Goal: Task Accomplishment & Management: Use online tool/utility

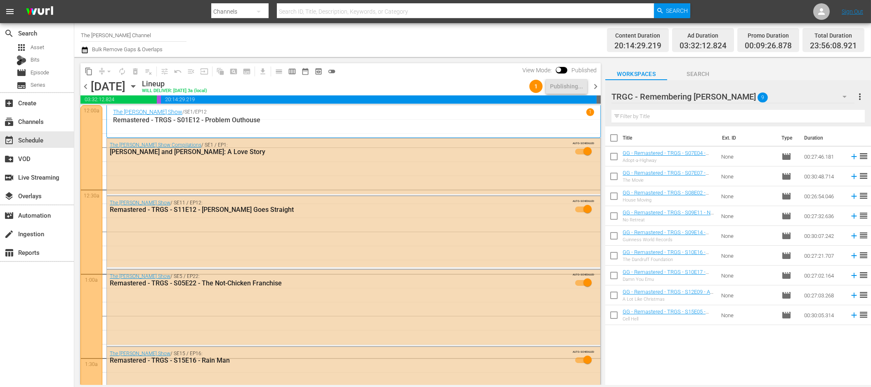
drag, startPoint x: 863, startPoint y: 385, endPoint x: 793, endPoint y: 371, distance: 71.9
click at [619, 371] on body "menu Search By Channels Search ID, Title, Description, Keywords, or Category Se…" at bounding box center [435, 193] width 871 height 387
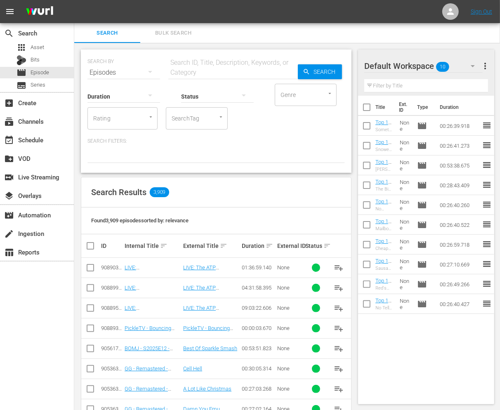
click at [215, 220] on div "Found 3,909 episodes sorted by: relevance" at bounding box center [216, 221] width 270 height 27
drag, startPoint x: 170, startPoint y: 219, endPoint x: 94, endPoint y: 220, distance: 76.3
click at [90, 219] on div "Found 3,909 episodes sorted by: relevance" at bounding box center [216, 221] width 270 height 27
click at [105, 220] on span "Found 3,909 episodes sorted by: relevance" at bounding box center [139, 220] width 97 height 6
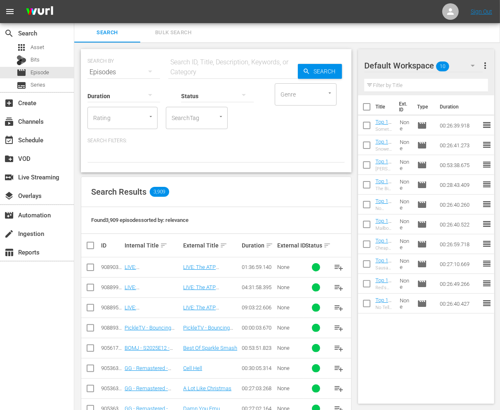
click at [355, 172] on div "SEARCH BY Search By Episodes Search ID, Title, Description, Keywords, or Catego…" at bounding box center [216, 370] width 284 height 654
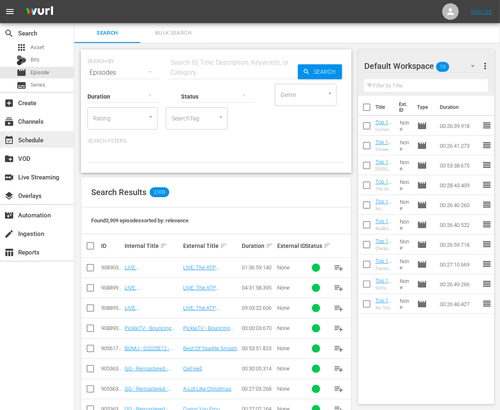
click at [50, 138] on div "event_available Schedule" at bounding box center [37, 139] width 74 height 17
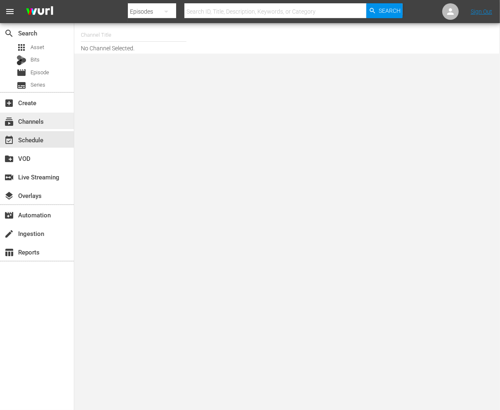
click at [47, 120] on div "subscriptions Channels" at bounding box center [37, 121] width 74 height 17
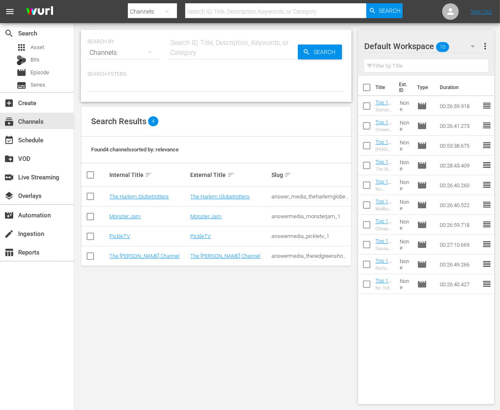
click at [130, 252] on td "The [PERSON_NAME] Channel" at bounding box center [148, 256] width 81 height 20
click at [128, 257] on link "The [PERSON_NAME] Channel" at bounding box center [144, 256] width 70 height 6
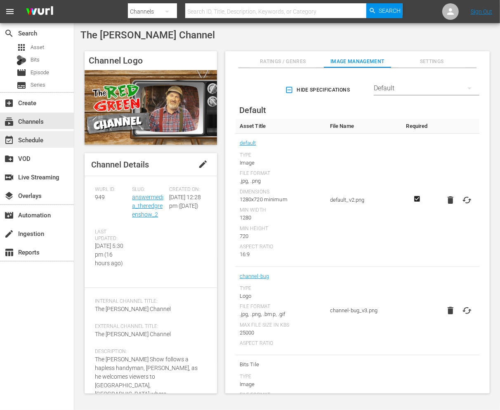
click at [51, 141] on div "event_available Schedule" at bounding box center [37, 139] width 74 height 17
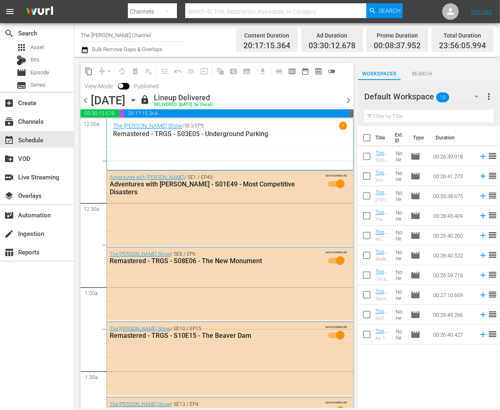
click at [138, 102] on icon "button" at bounding box center [133, 100] width 9 height 9
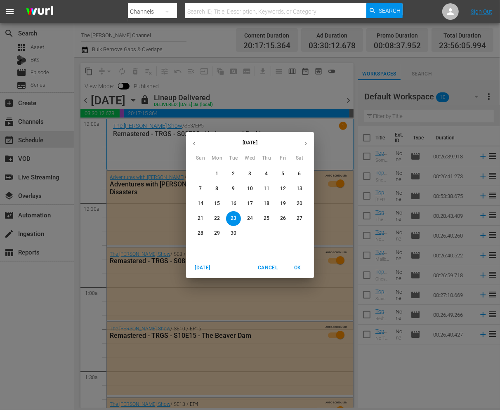
click at [269, 265] on span "Cancel" at bounding box center [268, 268] width 20 height 9
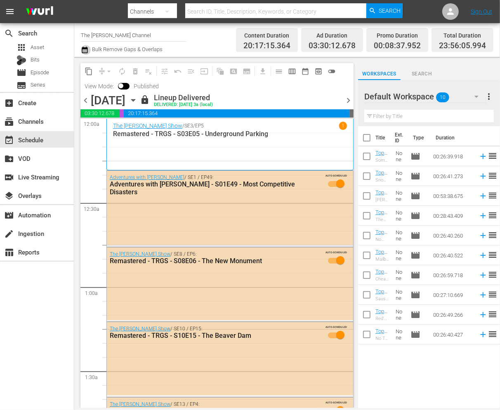
click at [85, 52] on icon "button" at bounding box center [85, 50] width 8 height 10
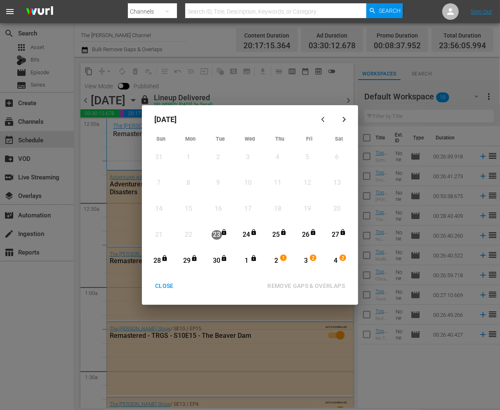
click at [167, 284] on div "CLOSE" at bounding box center [165, 286] width 32 height 10
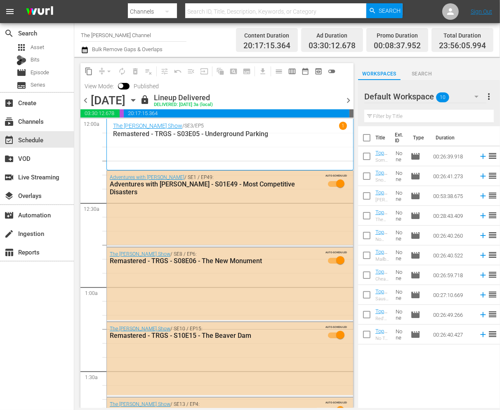
click at [138, 100] on div "[DATE]" at bounding box center [131, 100] width 12 height 0
click at [138, 101] on icon "button" at bounding box center [133, 100] width 9 height 9
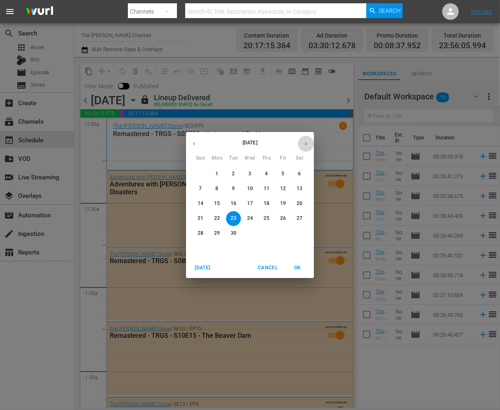
click at [307, 147] on button "button" at bounding box center [306, 144] width 16 height 16
click at [263, 172] on span "2" at bounding box center [266, 173] width 15 height 7
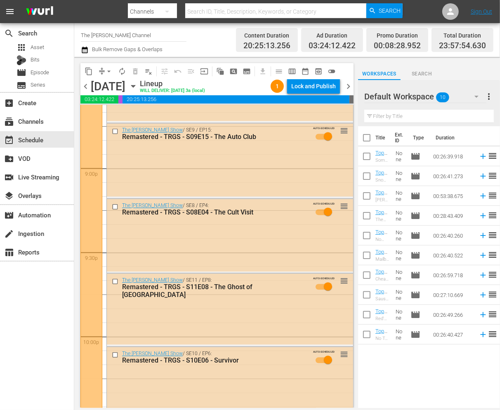
scroll to position [3753, 0]
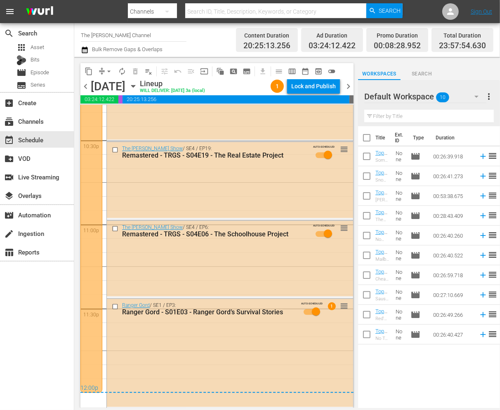
click at [351, 88] on span "chevron_right" at bounding box center [348, 86] width 10 height 10
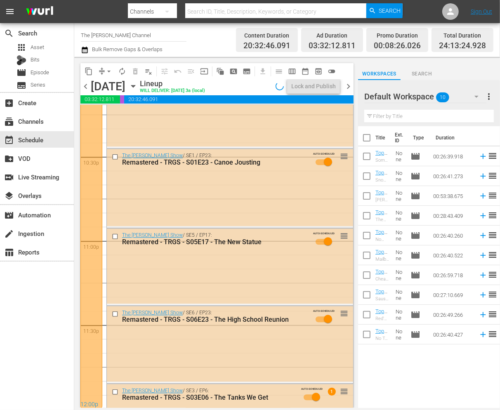
scroll to position [3753, 0]
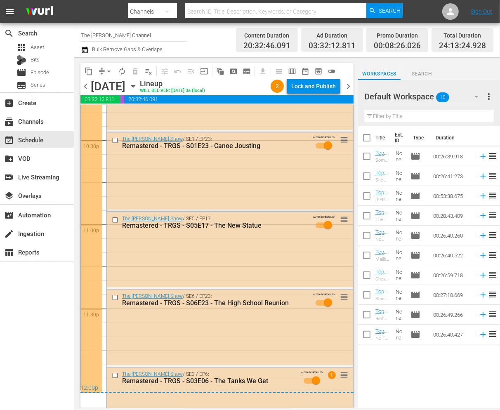
click at [138, 87] on icon "button" at bounding box center [133, 86] width 9 height 9
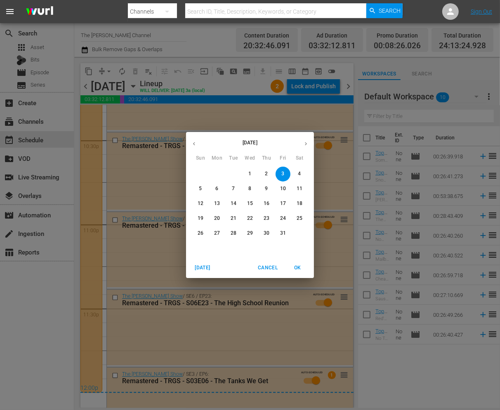
click at [298, 177] on p "4" at bounding box center [299, 173] width 3 height 7
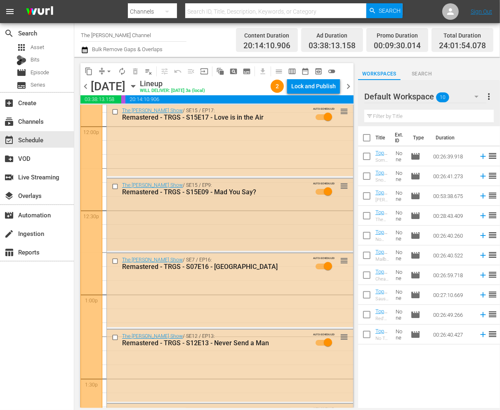
scroll to position [2001, 0]
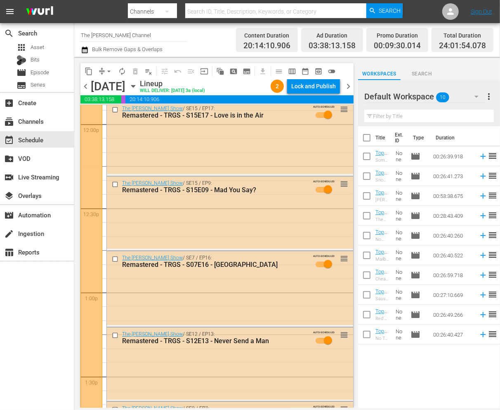
click at [79, 253] on div "content_copy compress arrow_drop_down autorenew_outlined delete_forever_outline…" at bounding box center [214, 232] width 281 height 351
click at [76, 228] on div "content_copy compress arrow_drop_down autorenew_outlined delete_forever_outline…" at bounding box center [214, 232] width 281 height 351
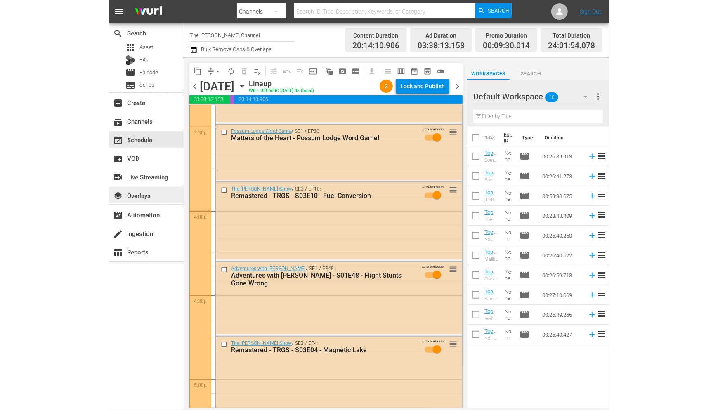
scroll to position [2589, 0]
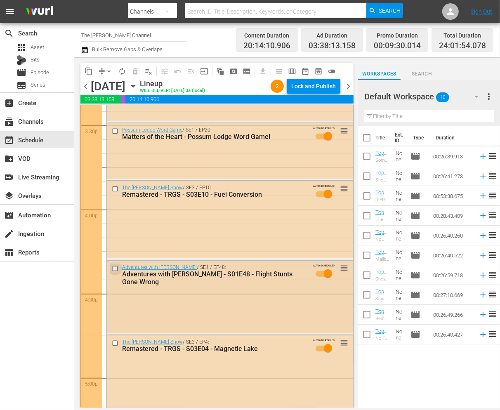
click at [115, 266] on input "checkbox" at bounding box center [116, 268] width 9 height 7
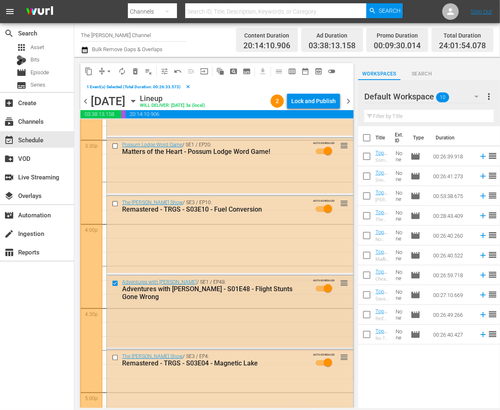
click at [116, 284] on input "checkbox" at bounding box center [116, 283] width 9 height 7
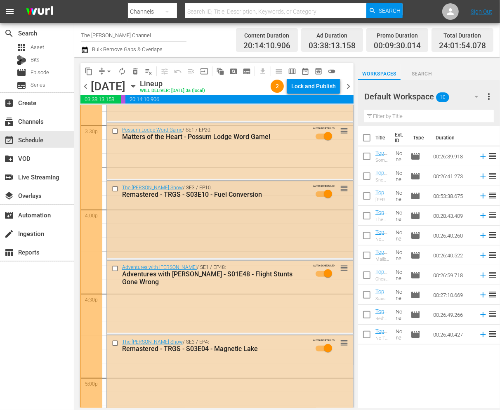
click at [174, 241] on div "The [PERSON_NAME] Show / SE3 / EP10: Remastered - TRGS - S03E10 - Fuel Conversi…" at bounding box center [230, 219] width 246 height 77
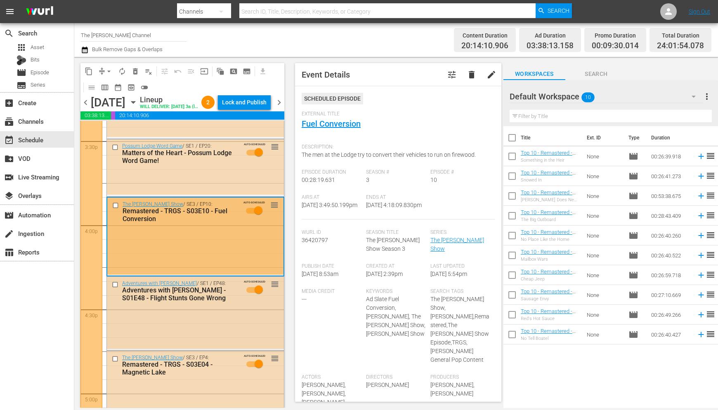
click at [115, 288] on input "checkbox" at bounding box center [116, 284] width 9 height 7
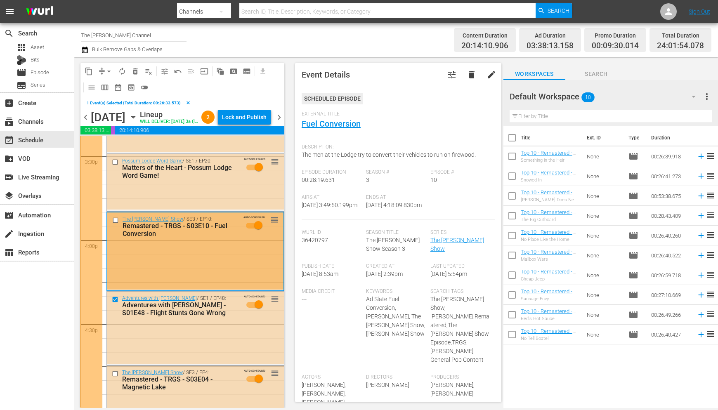
click at [116, 224] on input "checkbox" at bounding box center [116, 220] width 9 height 7
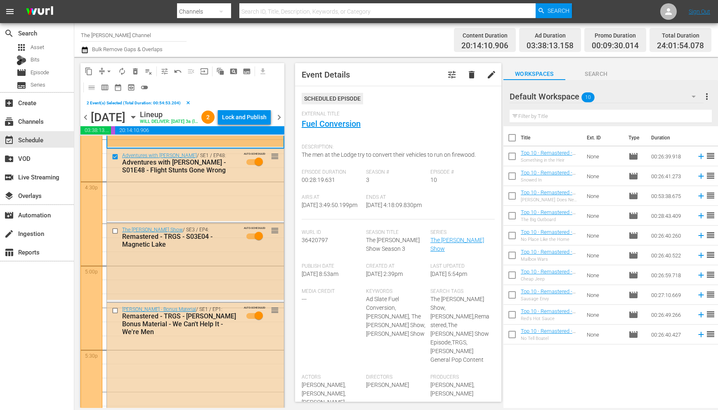
scroll to position [2736, 0]
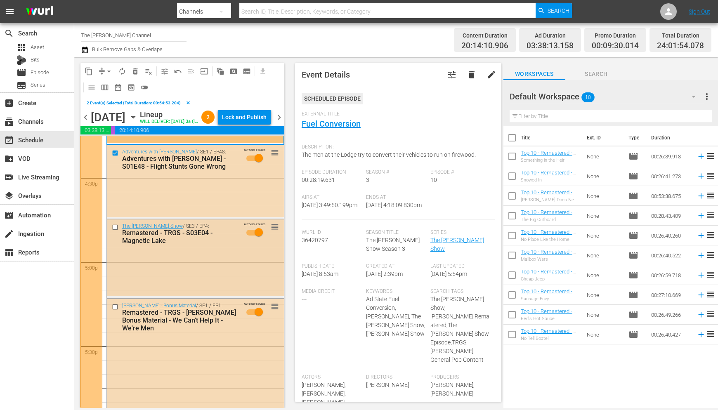
click at [116, 231] on input "checkbox" at bounding box center [116, 227] width 9 height 7
click at [115, 311] on input "checkbox" at bounding box center [116, 307] width 9 height 7
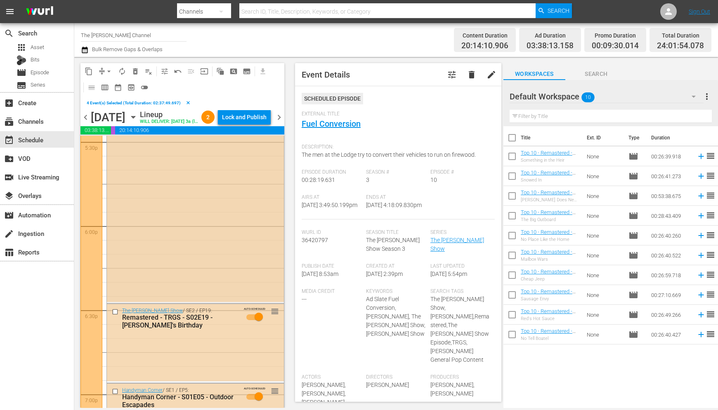
scroll to position [2947, 0]
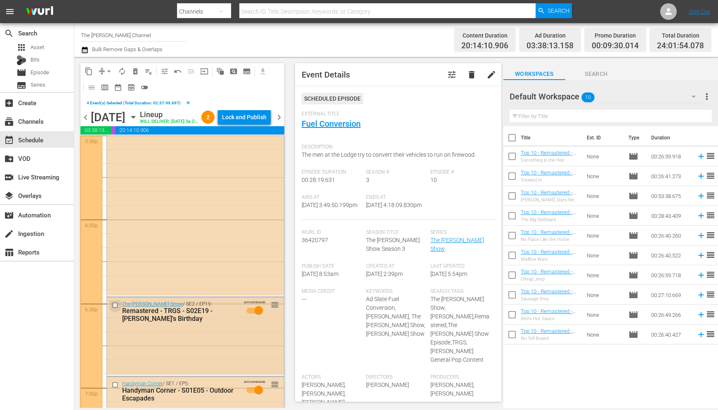
click at [116, 309] on input "checkbox" at bounding box center [116, 305] width 9 height 7
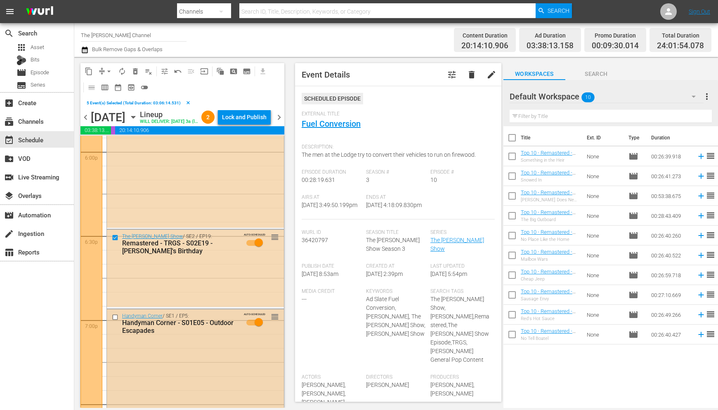
scroll to position [3018, 0]
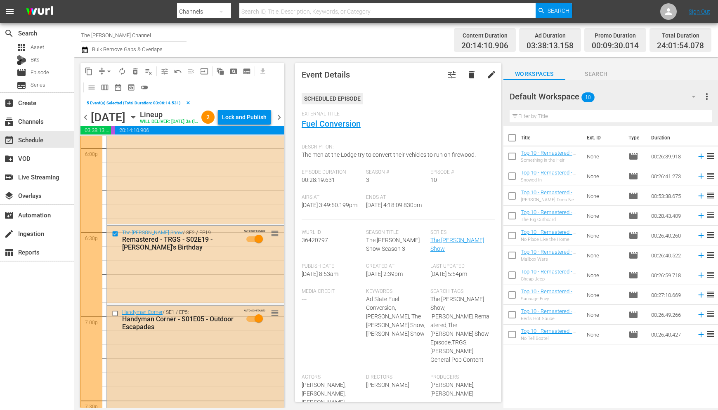
click at [115, 317] on input "checkbox" at bounding box center [116, 313] width 9 height 7
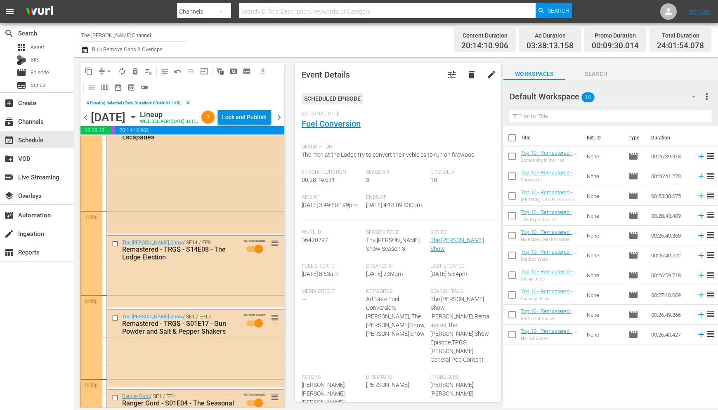
scroll to position [3228, 0]
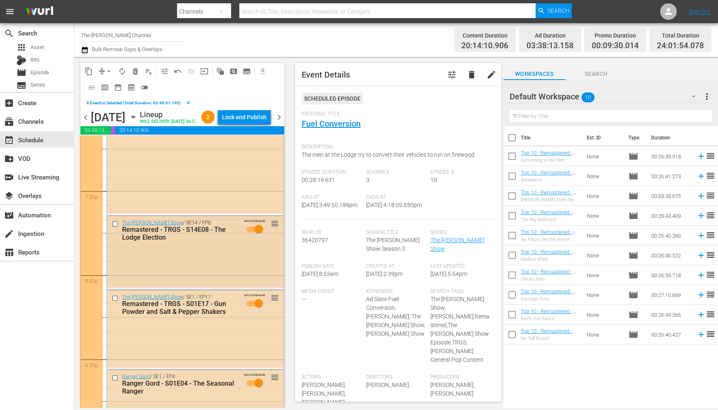
click at [113, 228] on input "checkbox" at bounding box center [116, 224] width 9 height 7
click at [115, 302] on input "checkbox" at bounding box center [116, 298] width 9 height 7
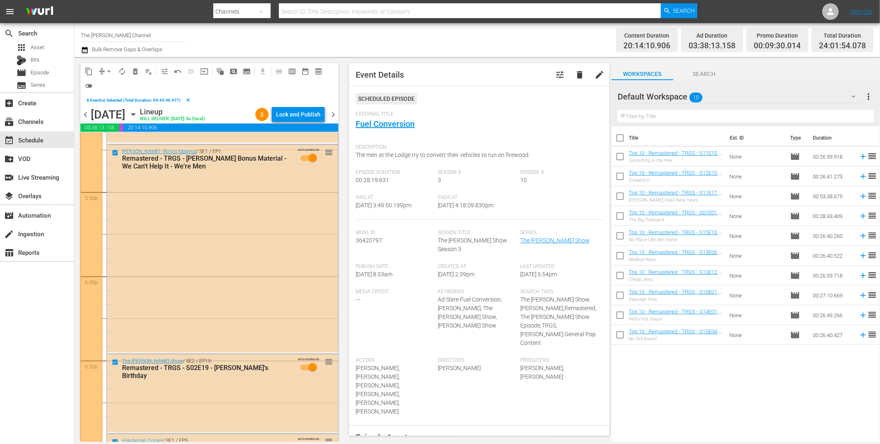
scroll to position [2890, 0]
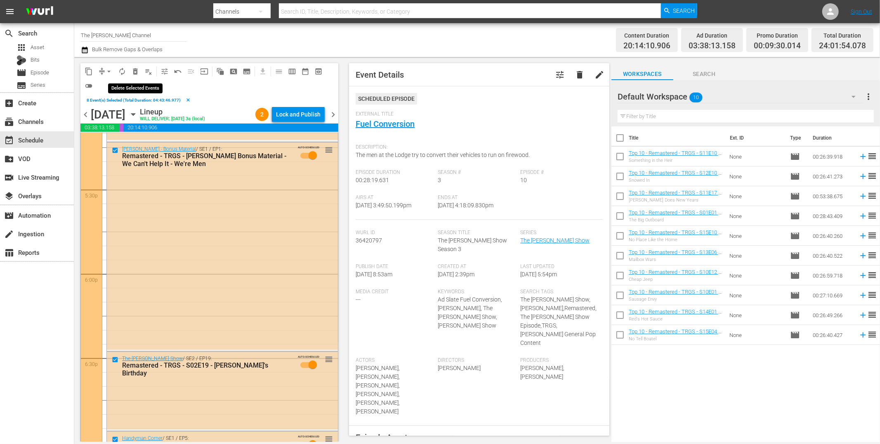
click at [135, 71] on span "delete_forever_outlined" at bounding box center [135, 71] width 8 height 8
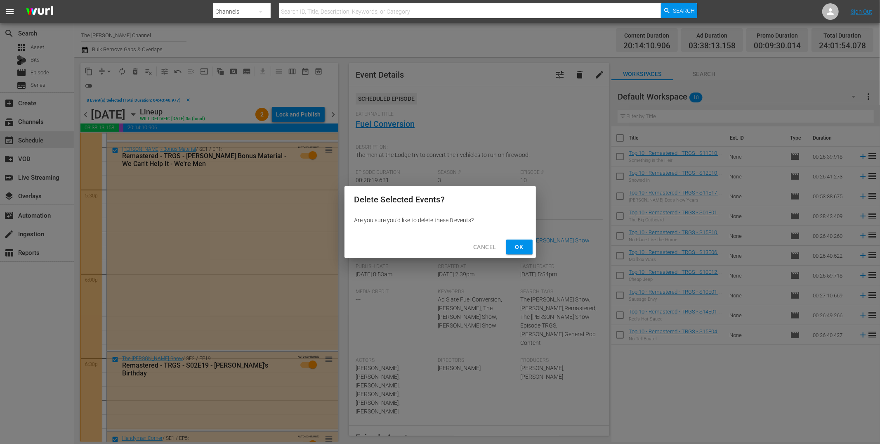
click at [500, 246] on span "Ok" at bounding box center [519, 247] width 13 height 10
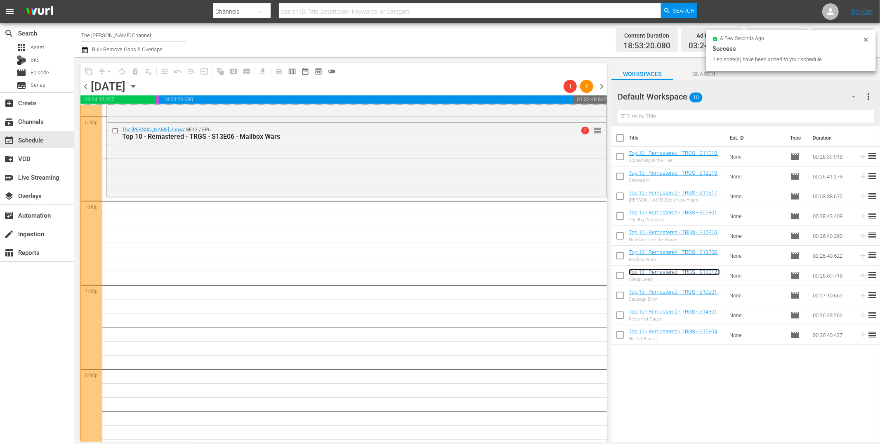
scroll to position [3107, 0]
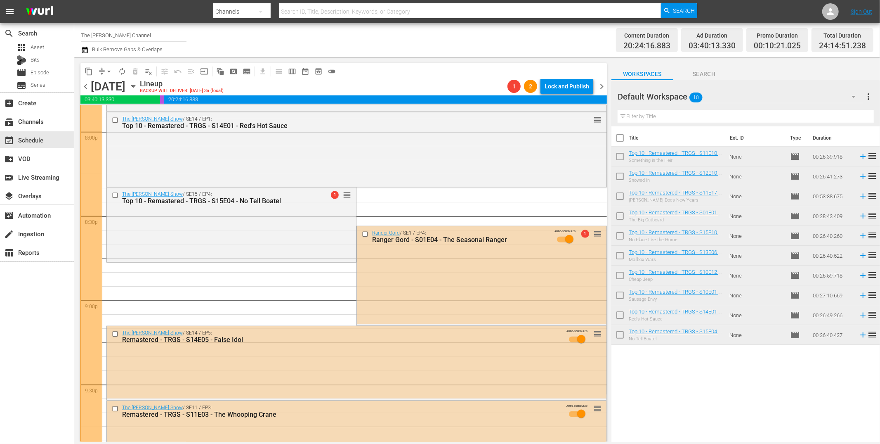
scroll to position [3339, 0]
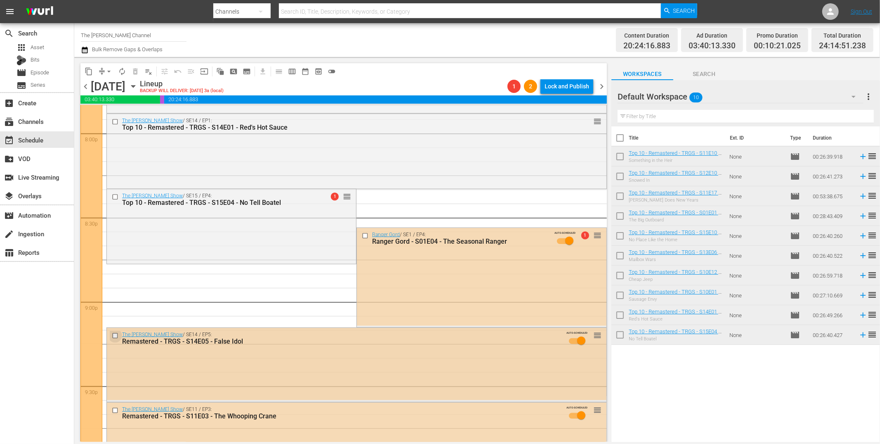
click at [113, 336] on input "checkbox" at bounding box center [116, 335] width 9 height 7
click at [137, 71] on span "delete_forever_outlined" at bounding box center [135, 71] width 8 height 8
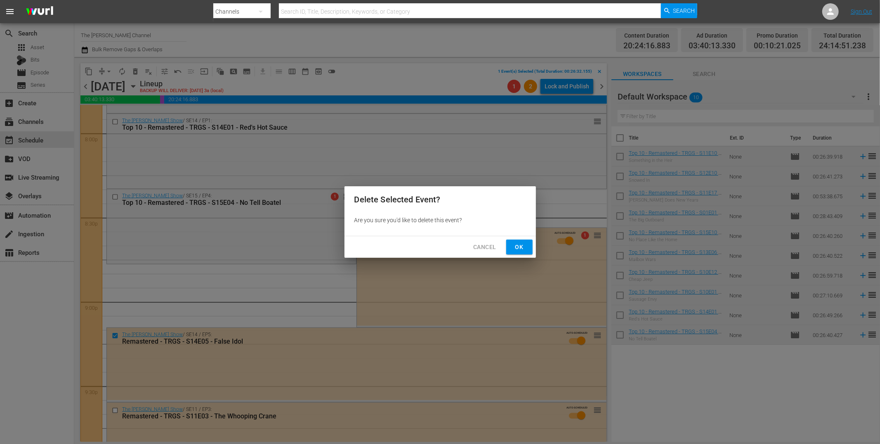
click at [520, 248] on span "Ok" at bounding box center [519, 247] width 13 height 10
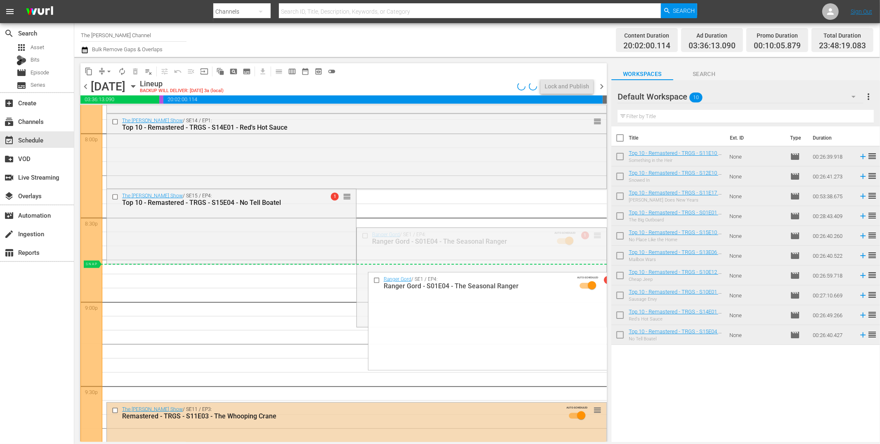
drag, startPoint x: 598, startPoint y: 234, endPoint x: 594, endPoint y: 266, distance: 31.6
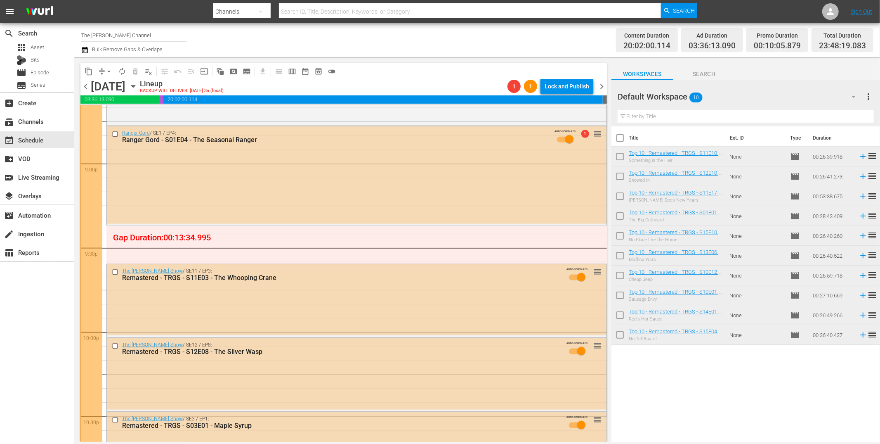
scroll to position [3466, 0]
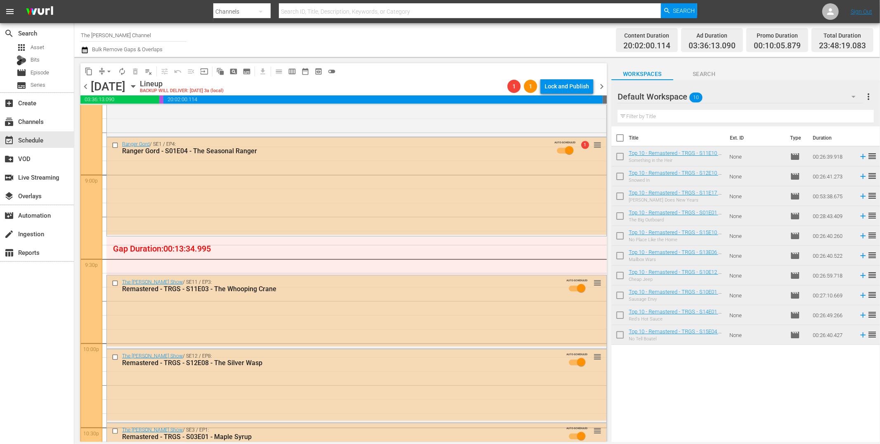
click at [714, 75] on span "Search" at bounding box center [704, 74] width 62 height 10
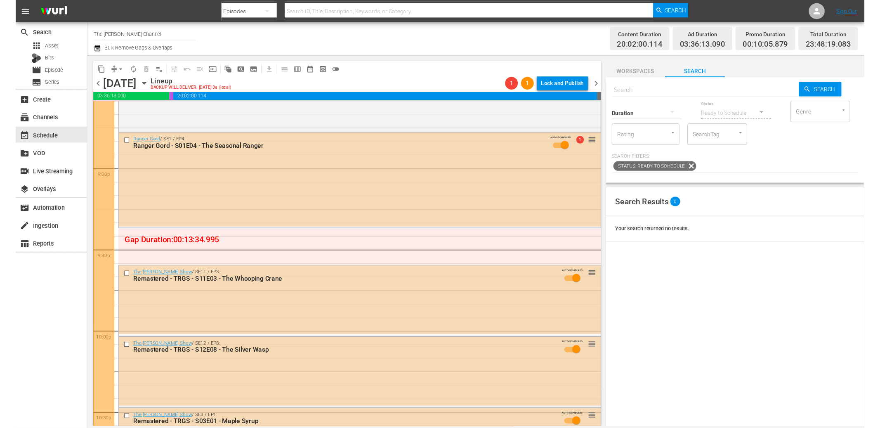
scroll to position [3465, 0]
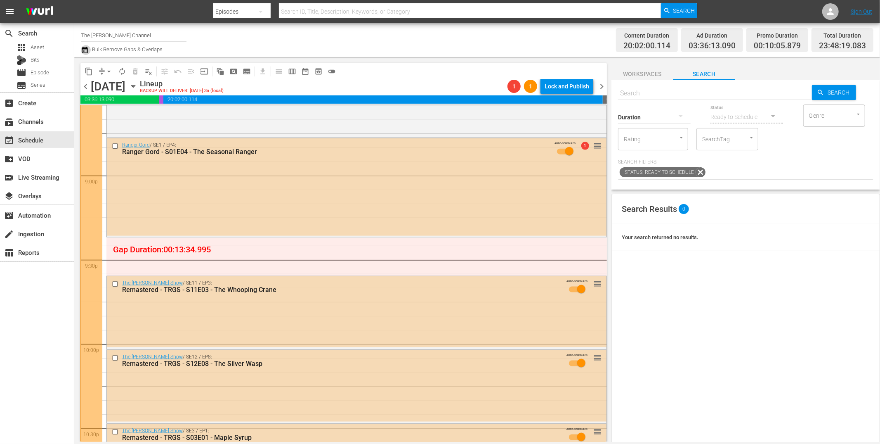
click at [88, 52] on icon "button" at bounding box center [85, 50] width 8 height 10
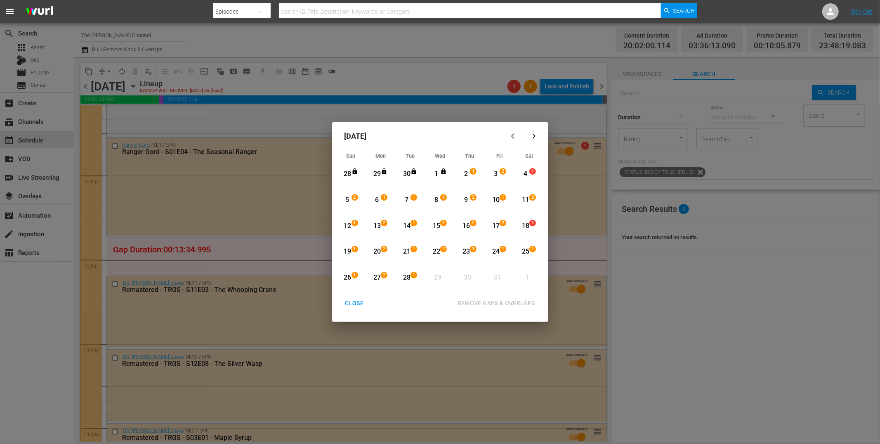
click at [525, 174] on div "4" at bounding box center [525, 173] width 10 height 9
click at [408, 199] on div "7" at bounding box center [406, 199] width 10 height 9
click at [527, 172] on div "4" at bounding box center [525, 173] width 10 height 9
click at [524, 222] on div "18" at bounding box center [525, 225] width 10 height 9
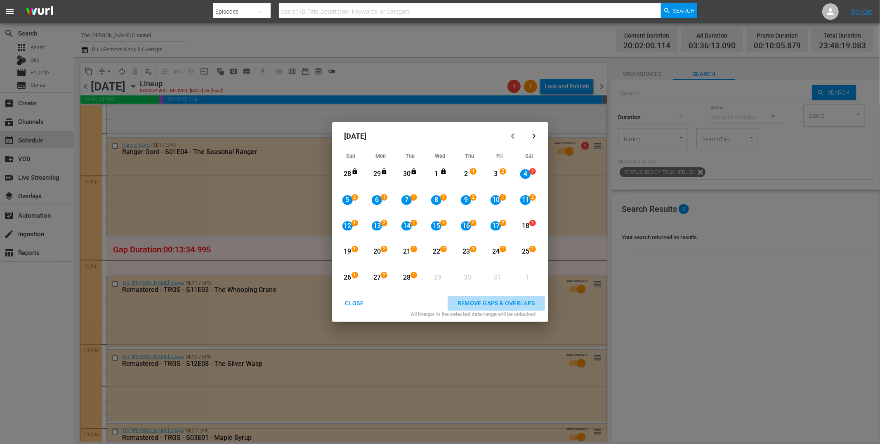
click at [511, 298] on div "REMOVE GAPS & OVERLAPS" at bounding box center [496, 303] width 91 height 10
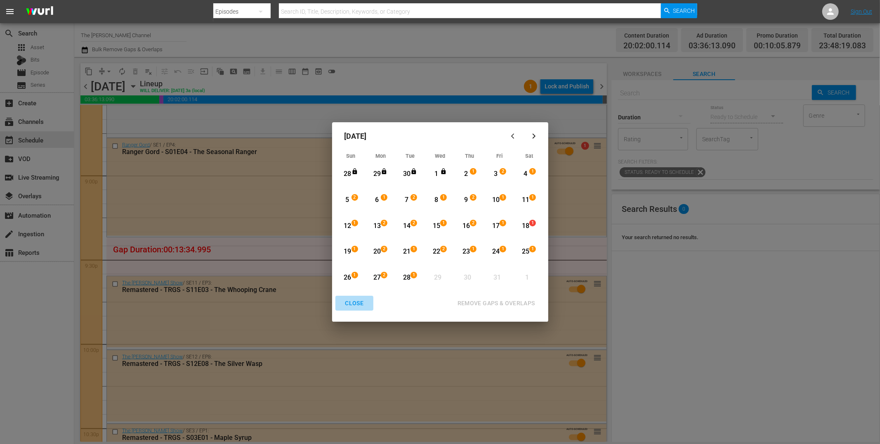
click at [357, 304] on div "CLOSE" at bounding box center [355, 303] width 32 height 10
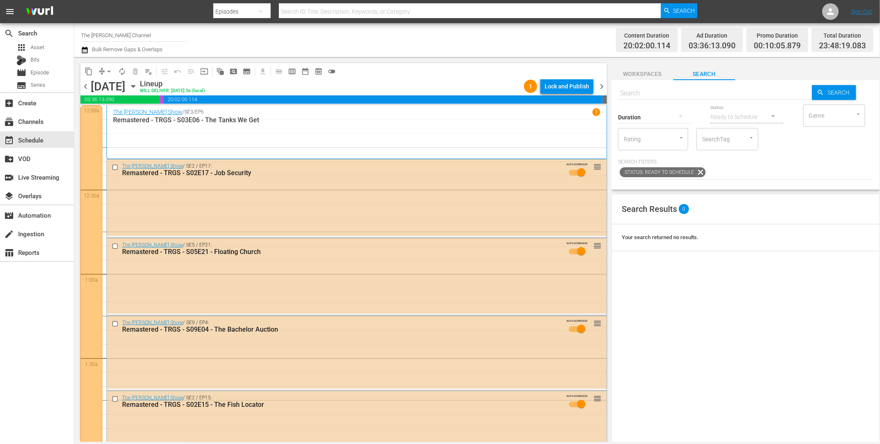
click at [221, 40] on div "Channel Title The Red Green Channel Bulk Remove Gaps & Overlaps" at bounding box center [297, 40] width 432 height 30
